Goal: Book appointment/travel/reservation

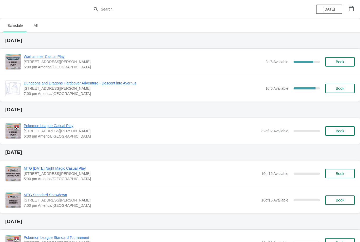
click at [56, 57] on span "Warhammer Casual Play" at bounding box center [143, 56] width 239 height 5
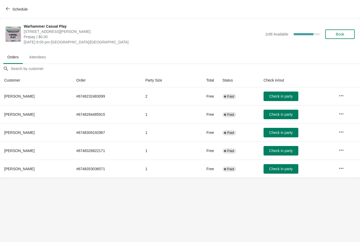
click at [338, 37] on button "Book" at bounding box center [340, 34] width 30 height 9
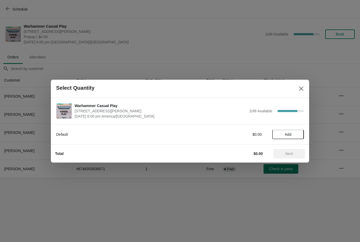
click at [286, 139] on button "Add" at bounding box center [288, 134] width 32 height 9
click at [290, 154] on span "Next" at bounding box center [289, 154] width 8 height 4
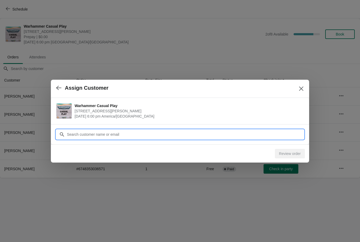
click at [154, 132] on input "Customer" at bounding box center [185, 134] width 237 height 9
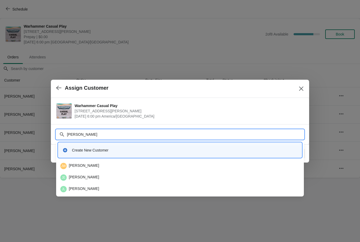
type input "J"
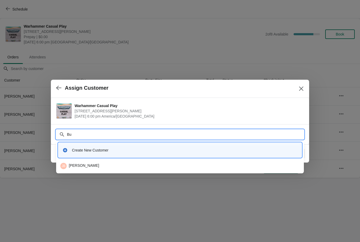
type input "B"
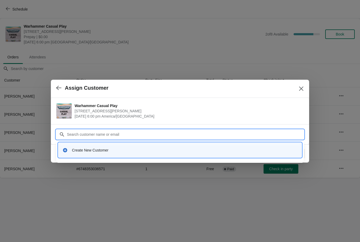
click at [185, 150] on div "Create New Customer" at bounding box center [185, 150] width 226 height 5
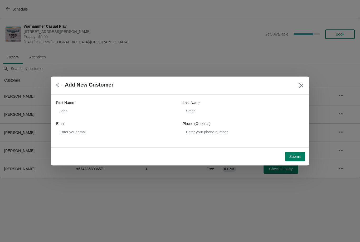
click at [294, 83] on div "Add New Customer" at bounding box center [180, 86] width 258 height 18
click at [59, 82] on icon "button" at bounding box center [58, 84] width 5 height 5
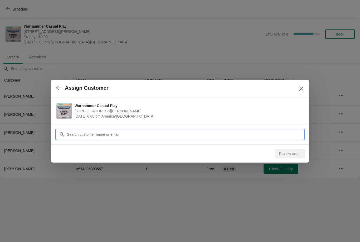
click at [83, 131] on input "Customer" at bounding box center [185, 134] width 237 height 9
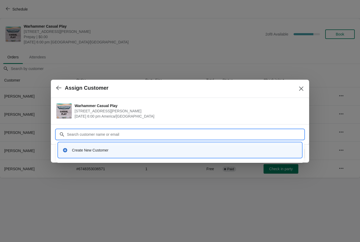
click at [65, 85] on h2 "Assign Customer" at bounding box center [87, 88] width 44 height 6
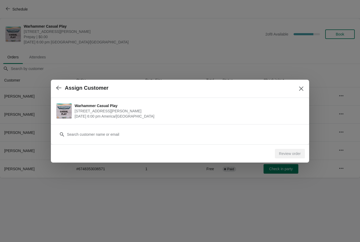
click at [51, 85] on div "Assign Customer" at bounding box center [180, 89] width 258 height 18
click at [52, 81] on div "Assign Customer" at bounding box center [180, 89] width 258 height 18
click at [58, 85] on button "button" at bounding box center [58, 88] width 9 height 10
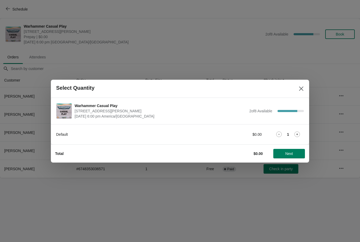
click at [300, 90] on icon "Close" at bounding box center [301, 88] width 5 height 5
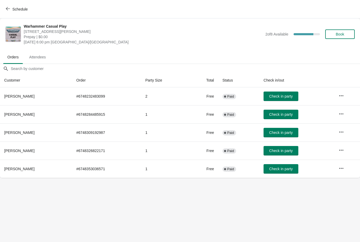
click at [7, 11] on span "button" at bounding box center [8, 9] width 4 height 5
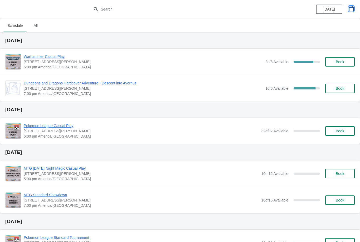
click at [353, 9] on icon "button" at bounding box center [351, 8] width 5 height 5
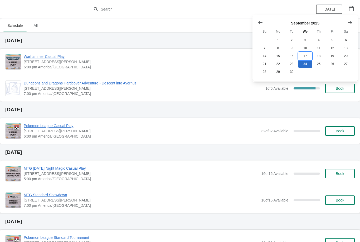
click at [304, 57] on button "17" at bounding box center [304, 56] width 13 height 8
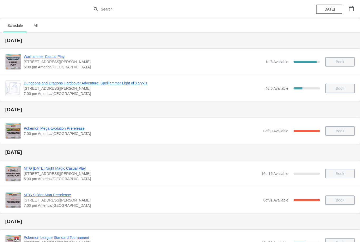
click at [47, 56] on span "Warhammer Casual Play" at bounding box center [143, 56] width 239 height 5
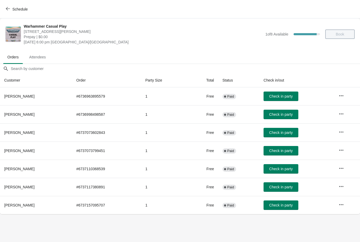
click at [8, 4] on button "Schedule" at bounding box center [17, 8] width 29 height 9
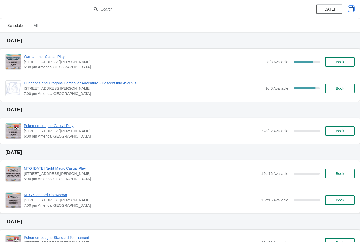
click at [352, 7] on icon "button" at bounding box center [351, 8] width 5 height 5
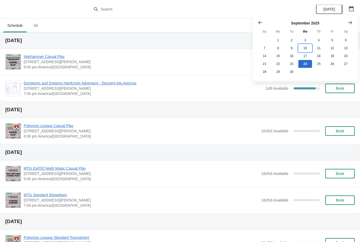
click at [307, 45] on button "10" at bounding box center [304, 48] width 13 height 8
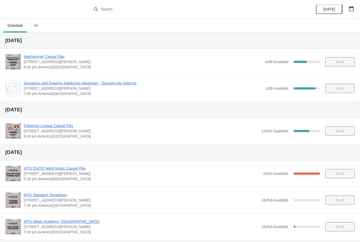
click at [48, 55] on span "Warhammer Casual Play" at bounding box center [143, 56] width 239 height 5
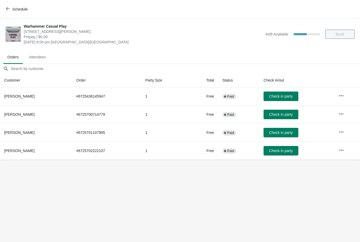
click at [11, 3] on div "Schedule" at bounding box center [180, 9] width 360 height 18
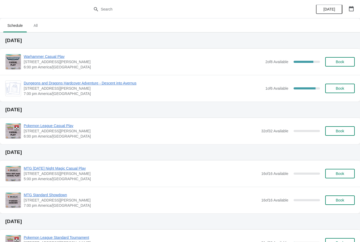
click at [341, 60] on span "Book" at bounding box center [340, 62] width 8 height 4
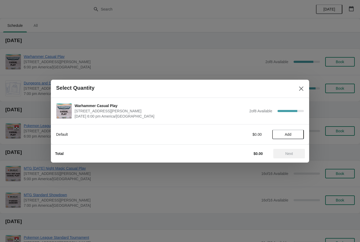
click at [289, 133] on span "Add" at bounding box center [288, 135] width 7 height 4
click at [291, 154] on span "Next" at bounding box center [289, 154] width 8 height 4
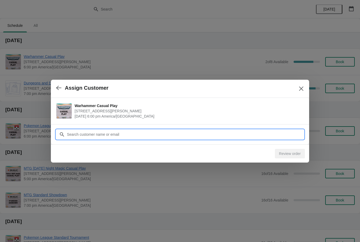
click at [133, 134] on input "Customer" at bounding box center [185, 134] width 237 height 9
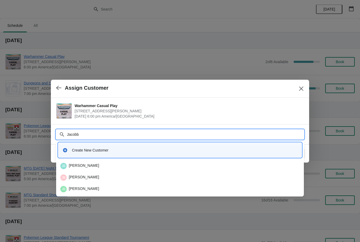
type input "Jacobbe"
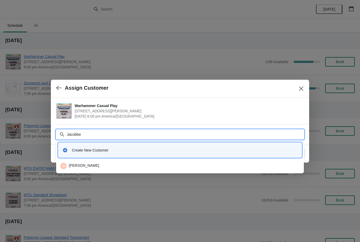
click at [85, 164] on div "JB Jacob Beckham" at bounding box center [179, 166] width 239 height 6
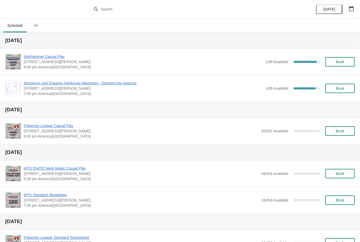
click at [61, 84] on span "Dungeons and Dragons Hardcover Adventure - Descent into Avernus" at bounding box center [143, 83] width 239 height 5
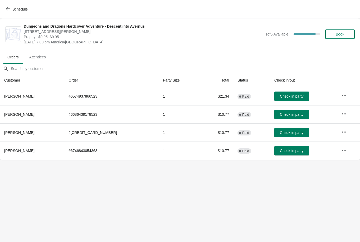
click at [335, 39] on button "Book" at bounding box center [340, 34] width 30 height 9
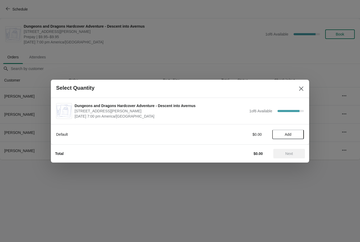
click at [289, 134] on span "Add" at bounding box center [288, 135] width 7 height 4
click at [288, 154] on span "Next" at bounding box center [289, 154] width 8 height 4
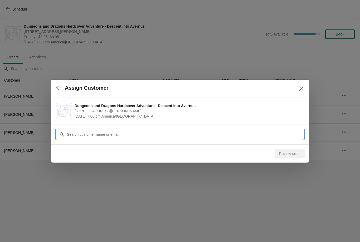
click at [171, 136] on input "Customer" at bounding box center [185, 134] width 237 height 9
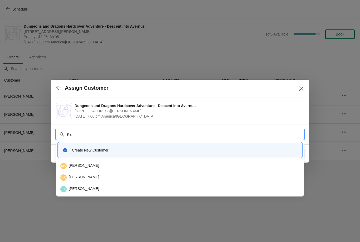
type input "Kat"
click at [110, 169] on div "KR Kathleen Riley" at bounding box center [179, 166] width 243 height 11
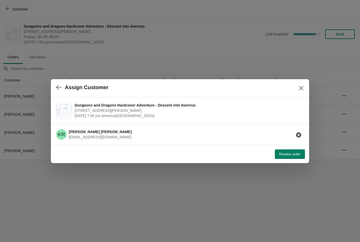
click at [294, 150] on button "Review order" at bounding box center [290, 154] width 30 height 9
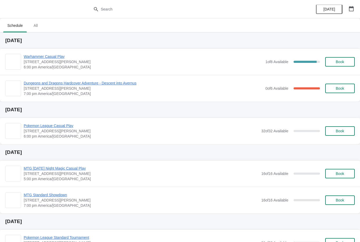
click at [39, 59] on span "Warhammer Casual Play" at bounding box center [143, 56] width 239 height 5
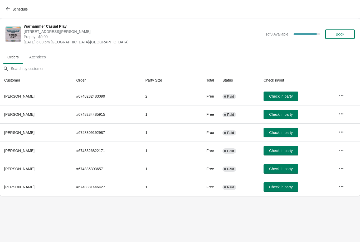
click at [345, 36] on span "Book" at bounding box center [340, 34] width 20 height 4
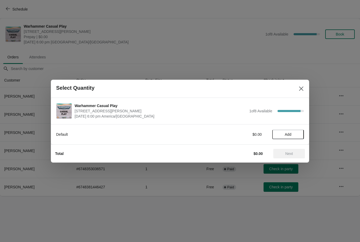
click at [288, 133] on span "Add" at bounding box center [288, 135] width 7 height 4
click at [290, 151] on button "Next" at bounding box center [289, 153] width 32 height 9
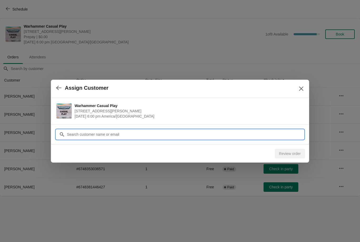
click at [221, 135] on input "Customer" at bounding box center [185, 134] width 237 height 9
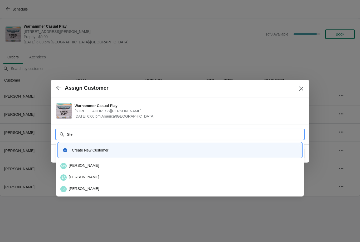
type input "Step"
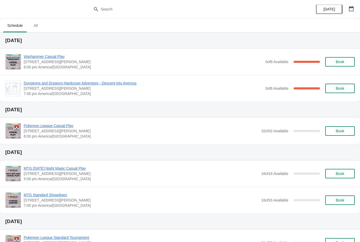
click at [53, 55] on span "Warhammer Casual Play" at bounding box center [143, 56] width 239 height 5
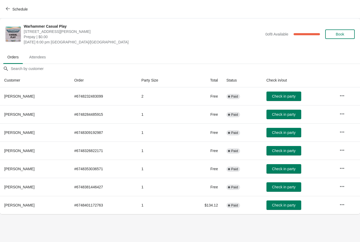
click at [350, 33] on button "Book" at bounding box center [340, 34] width 30 height 9
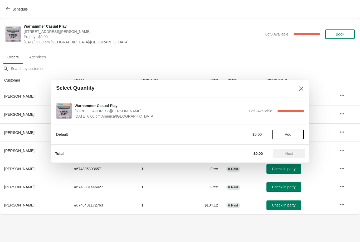
click at [286, 137] on button "Add" at bounding box center [288, 134] width 32 height 9
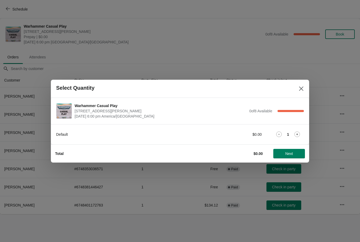
click at [286, 155] on span "Next" at bounding box center [289, 154] width 8 height 4
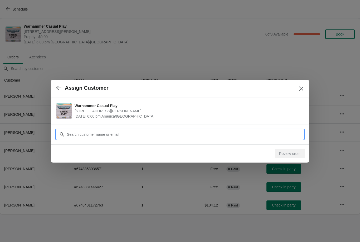
click at [121, 137] on input "Customer" at bounding box center [185, 134] width 237 height 9
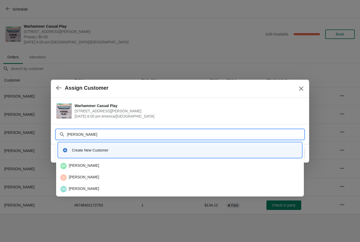
type input "J"
type input "Cl"
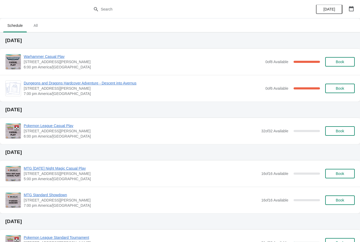
click at [339, 61] on span "Book" at bounding box center [340, 62] width 8 height 4
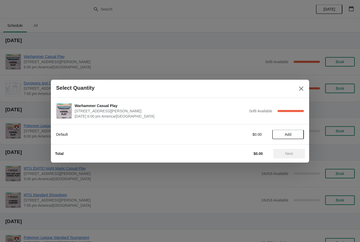
click at [288, 132] on button "Add" at bounding box center [288, 134] width 32 height 9
click at [283, 153] on span "Next" at bounding box center [288, 154] width 23 height 4
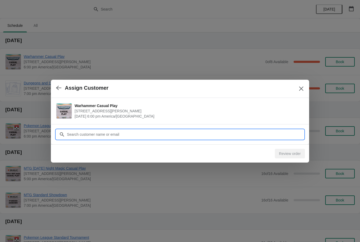
click at [96, 130] on input "Customer" at bounding box center [185, 134] width 237 height 9
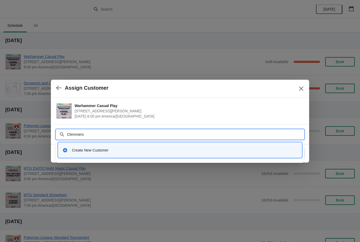
type input "[PERSON_NAME]"
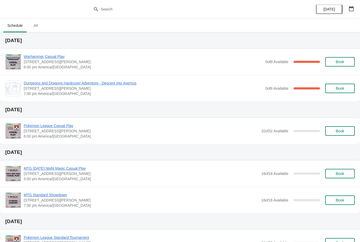
click at [44, 55] on span "Warhammer Casual Play" at bounding box center [143, 56] width 239 height 5
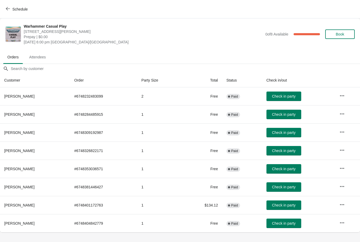
click at [335, 35] on span "Book" at bounding box center [340, 34] width 20 height 4
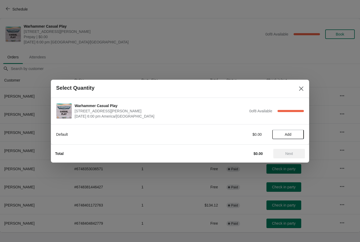
click at [301, 86] on icon "Close" at bounding box center [301, 88] width 5 height 5
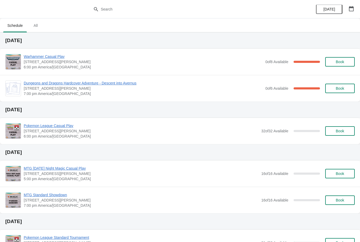
click at [78, 85] on span "Dungeons and Dragons Hardcover Adventure - Descent into Avernus" at bounding box center [143, 83] width 239 height 5
click at [124, 81] on span "Dungeons and Dragons Hardcover Adventure - Descent into Avernus" at bounding box center [143, 83] width 239 height 5
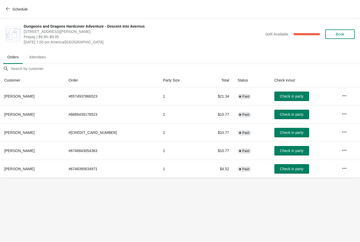
click at [283, 118] on button "Check in party" at bounding box center [291, 114] width 35 height 9
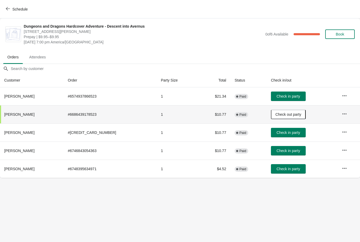
click at [285, 100] on button "Check in party" at bounding box center [288, 96] width 35 height 9
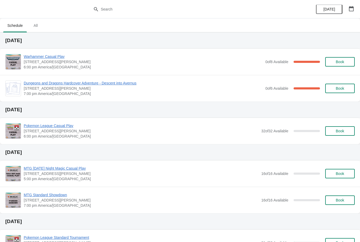
click at [45, 59] on span "Warhammer Casual Play" at bounding box center [143, 56] width 239 height 5
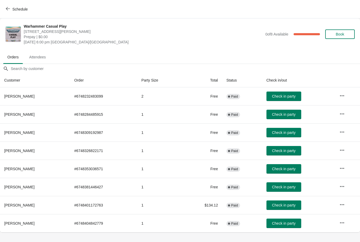
click at [333, 45] on div "Warhammer Casual Play [STREET_ADDRESS][PERSON_NAME] Prepay | $0.00 [DATE] 6:00 …" at bounding box center [189, 34] width 331 height 21
click at [336, 36] on span "Book" at bounding box center [340, 34] width 8 height 4
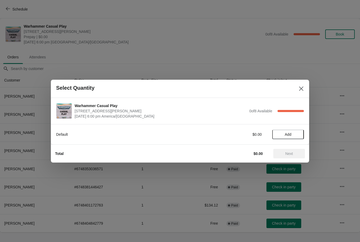
click at [284, 131] on button "Add" at bounding box center [288, 134] width 32 height 9
click at [287, 152] on span "Next" at bounding box center [289, 154] width 8 height 4
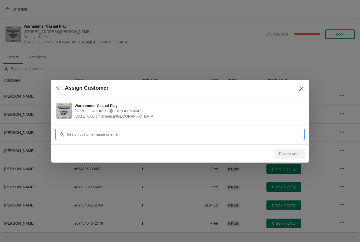
click at [140, 135] on input "Customer" at bounding box center [185, 134] width 237 height 9
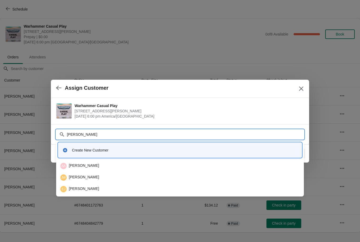
type input "J"
type input "H"
type input "J"
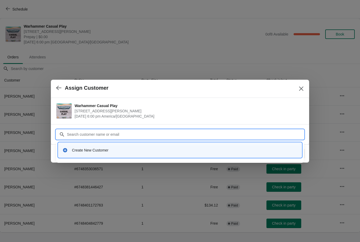
click at [71, 177] on div at bounding box center [180, 121] width 360 height 242
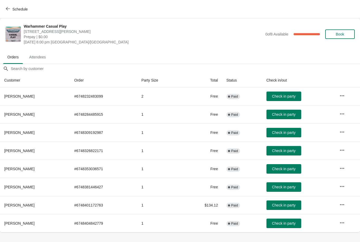
click at [8, 10] on icon "button" at bounding box center [8, 9] width 4 height 4
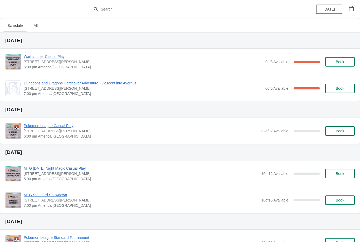
click at [349, 10] on icon "button" at bounding box center [351, 8] width 5 height 5
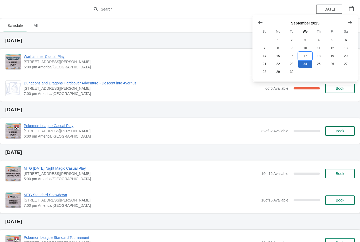
click at [307, 56] on button "17" at bounding box center [304, 56] width 13 height 8
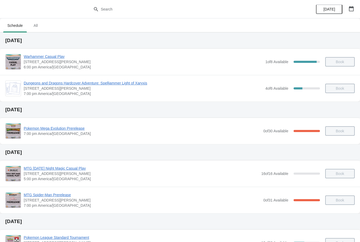
click at [43, 58] on span "Warhammer Casual Play" at bounding box center [143, 56] width 239 height 5
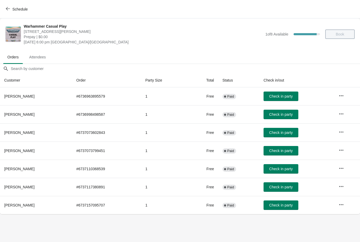
click at [9, 11] on span "button" at bounding box center [8, 9] width 4 height 5
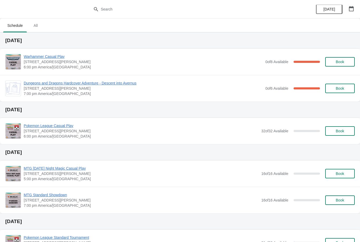
click at [337, 63] on span "Book" at bounding box center [340, 62] width 8 height 4
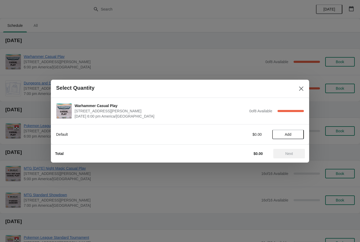
click at [287, 133] on span "Add" at bounding box center [288, 135] width 7 height 4
click at [291, 152] on span "Next" at bounding box center [289, 154] width 8 height 4
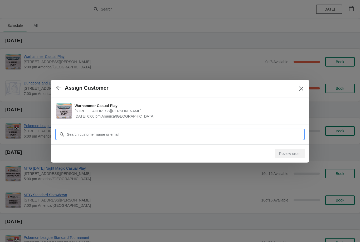
click at [212, 138] on input "Customer" at bounding box center [185, 134] width 237 height 9
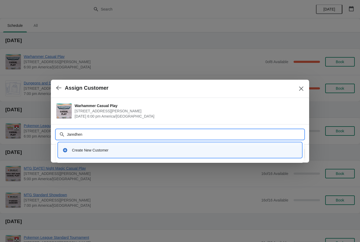
type input "Jaredhenr"
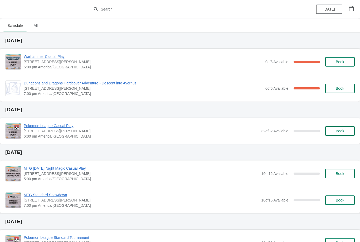
click at [49, 58] on span "Warhammer Casual Play" at bounding box center [143, 56] width 239 height 5
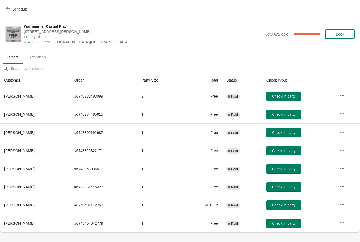
click at [343, 33] on span "Book" at bounding box center [340, 34] width 8 height 4
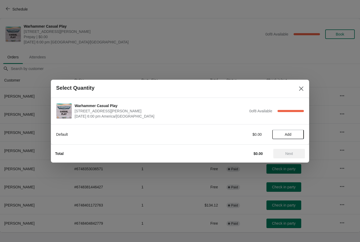
click at [294, 131] on button "Add" at bounding box center [288, 134] width 32 height 9
click at [285, 155] on span "Next" at bounding box center [288, 154] width 23 height 4
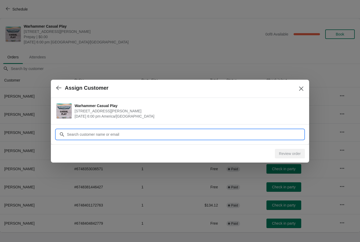
click at [156, 137] on input "Customer" at bounding box center [185, 134] width 237 height 9
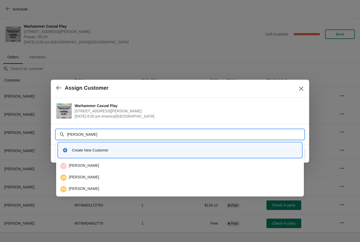
type input "J"
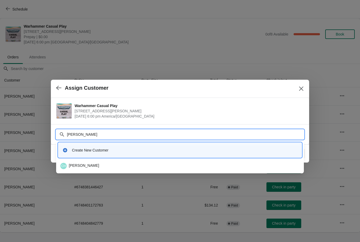
type input "[PERSON_NAME]"
click at [83, 147] on div "Create New Customer" at bounding box center [179, 150] width 239 height 11
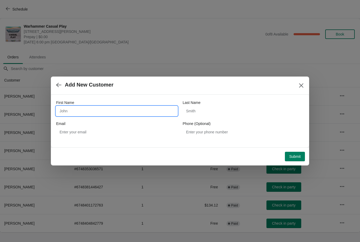
click at [76, 110] on input "First Name" at bounding box center [116, 110] width 121 height 9
type input "Jar"
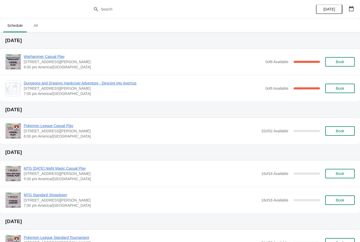
click at [43, 82] on span "Dungeons and Dragons Hardcover Adventure - Descent into Avernus" at bounding box center [143, 83] width 239 height 5
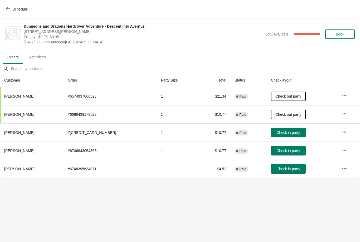
click at [283, 149] on span "Check in party" at bounding box center [287, 151] width 23 height 4
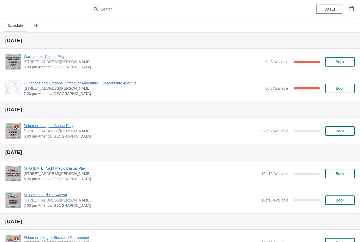
click at [58, 54] on span "Warhammer Casual Play" at bounding box center [143, 56] width 239 height 5
click at [36, 51] on div "Warhammer Casual Play [STREET_ADDRESS][PERSON_NAME] 6:00 pm America/[GEOGRAPHIC…" at bounding box center [180, 62] width 360 height 26
click at [34, 57] on span "Warhammer Casual Play" at bounding box center [143, 56] width 239 height 5
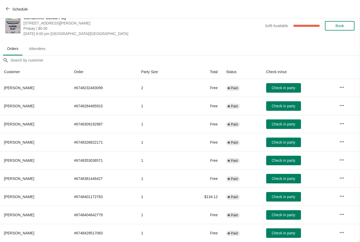
scroll to position [8, 0]
